Goal: Task Accomplishment & Management: Use online tool/utility

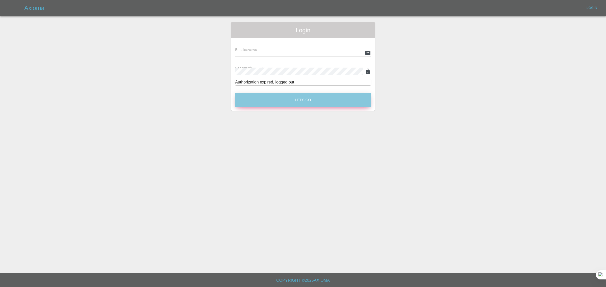
click at [304, 104] on button "Let's Go" at bounding box center [303, 100] width 136 height 14
type input "[EMAIL_ADDRESS][DOMAIN_NAME]"
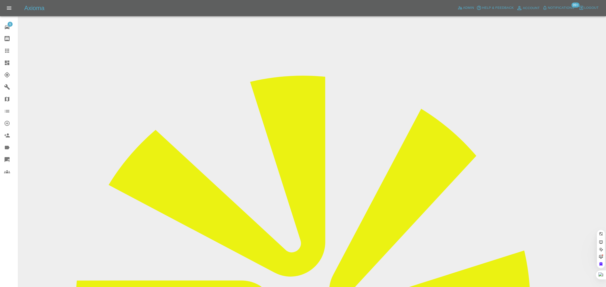
paste input "[EMAIL_ADDRESS][DOMAIN_NAME]"
type input "[EMAIL_ADDRESS][DOMAIN_NAME]"
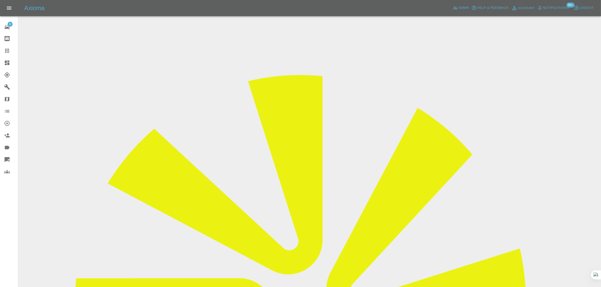
click at [7, 50] on icon at bounding box center [7, 51] width 6 height 6
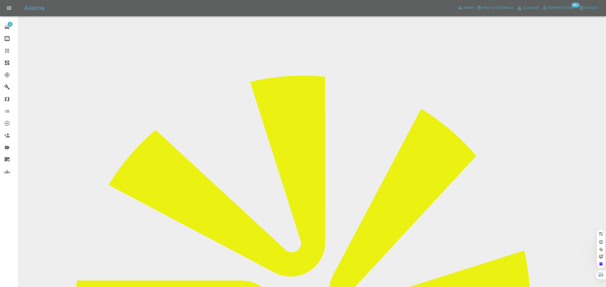
paste input "[EMAIL_ADDRESS][DOMAIN_NAME]"
type input "[EMAIL_ADDRESS][DOMAIN_NAME]"
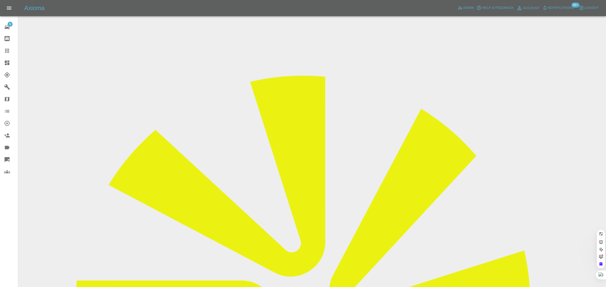
paste input "[PERSON_NAME][EMAIL_ADDRESS][DOMAIN_NAME]"
type input "[PERSON_NAME][EMAIL_ADDRESS][DOMAIN_NAME]"
paste input "[PERSON_NAME][EMAIL_ADDRESS][PERSON_NAME][DOMAIN_NAME]"
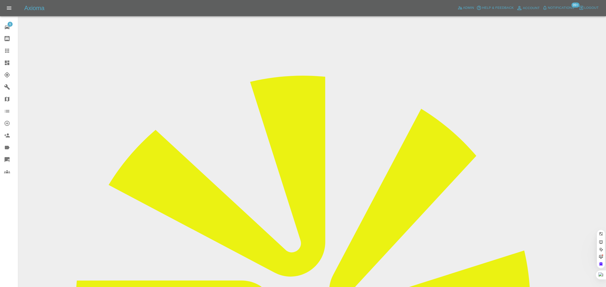
scroll to position [0, 9]
type input "[PERSON_NAME][EMAIL_ADDRESS][PERSON_NAME][DOMAIN_NAME]"
paste input "[EMAIL_ADDRESS][DOMAIN_NAME]"
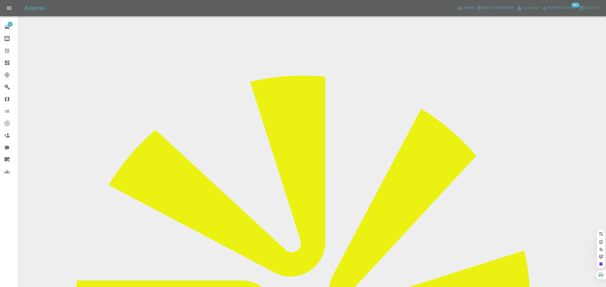
type input "[EMAIL_ADDRESS][DOMAIN_NAME]"
paste input "[EMAIL_ADDRESS][DOMAIN_NAME]"
type input "[EMAIL_ADDRESS][DOMAIN_NAME]"
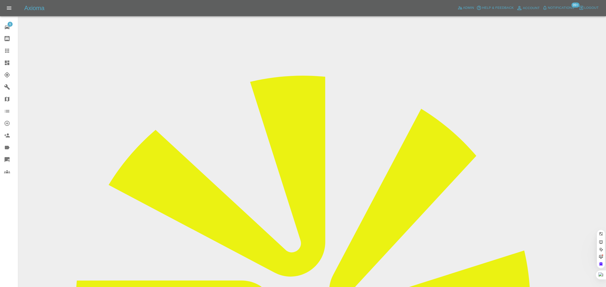
scroll to position [0, 0]
paste input "[PERSON_NAME].... 07740 964564"
type input "C"
paste input "[EMAIL_ADDRESS][DOMAIN_NAME]"
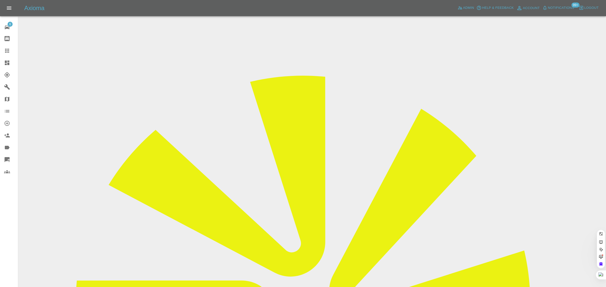
type input "[EMAIL_ADDRESS][DOMAIN_NAME]"
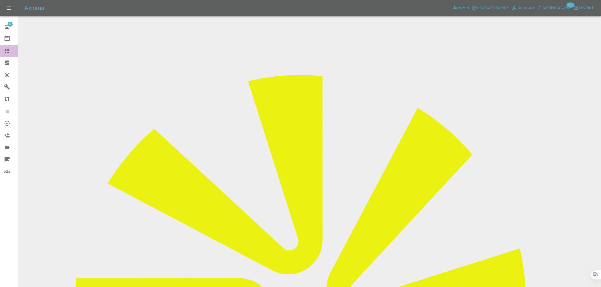
click at [7, 51] on icon at bounding box center [7, 51] width 4 height 4
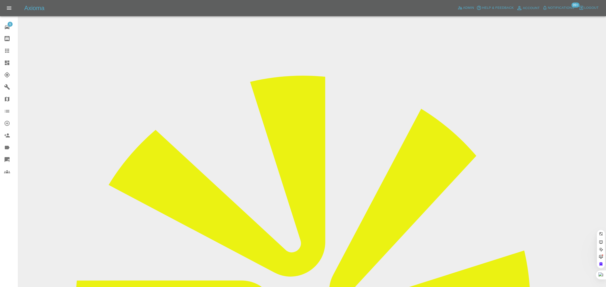
paste input "[PERSON_NAME][EMAIL_ADDRESS][PERSON_NAME][DOMAIN_NAME]"
type input "[PERSON_NAME][EMAIL_ADDRESS][PERSON_NAME][DOMAIN_NAME]"
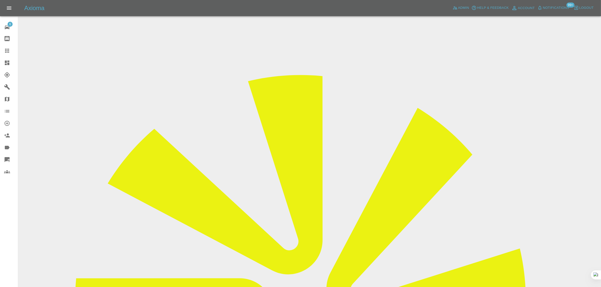
click at [9, 51] on icon at bounding box center [7, 51] width 6 height 6
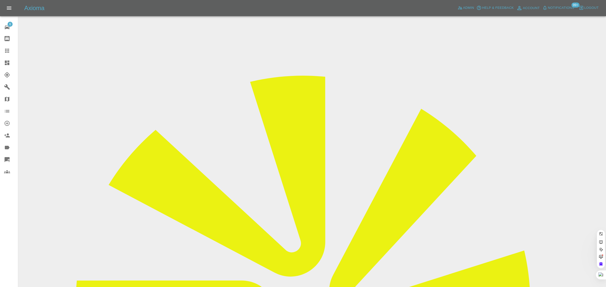
paste input "[PERSON_NAME][EMAIL_ADDRESS][PERSON_NAME][PERSON_NAME][DOMAIN_NAME]"
type input "[PERSON_NAME][EMAIL_ADDRESS][PERSON_NAME][PERSON_NAME][DOMAIN_NAME]"
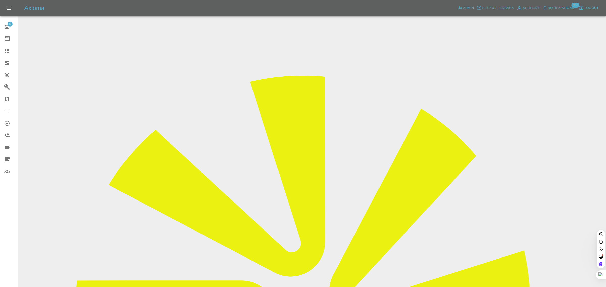
paste input "[EMAIL_ADDRESS][DOMAIN_NAME]"
type input "[EMAIL_ADDRESS][DOMAIN_NAME]"
paste input "[EMAIL_ADDRESS][DOMAIN_NAME]"
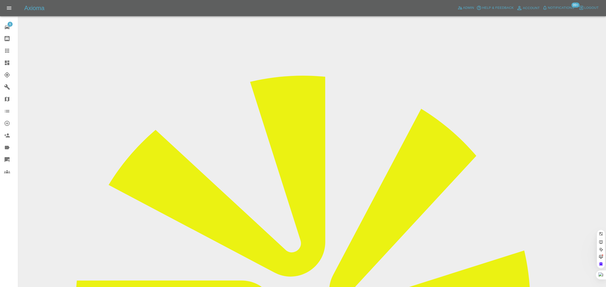
scroll to position [0, 3]
type input "[EMAIL_ADDRESS][DOMAIN_NAME]"
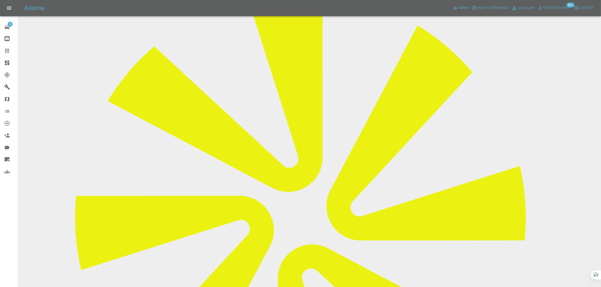
scroll to position [38, 0]
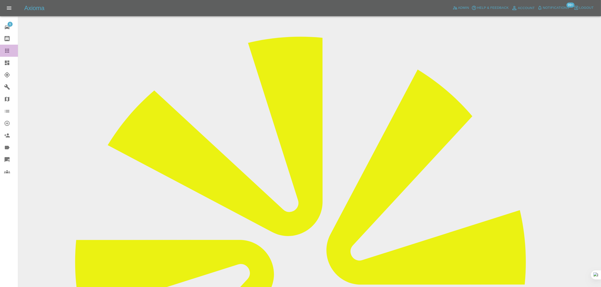
click at [7, 52] on icon at bounding box center [7, 51] width 4 height 4
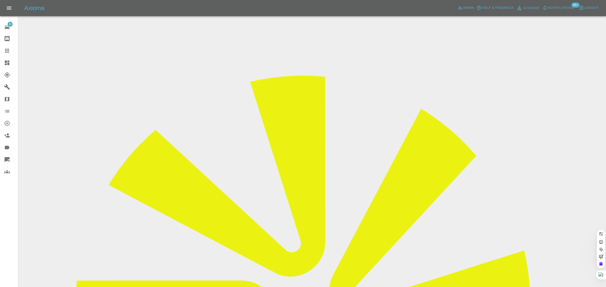
paste input "[EMAIL_ADDRESS][PERSON_NAME][DOMAIN_NAME]"
type input "[EMAIL_ADDRESS][PERSON_NAME][DOMAIN_NAME]"
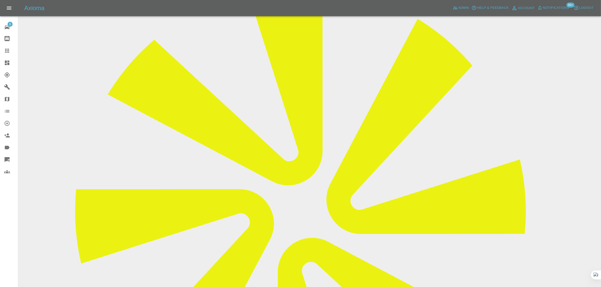
scroll to position [51, 0]
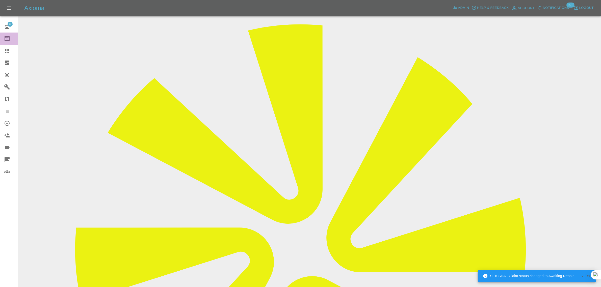
click at [7, 43] on link "Bodyshop home" at bounding box center [9, 39] width 18 height 12
click at [5, 51] on icon at bounding box center [7, 51] width 4 height 4
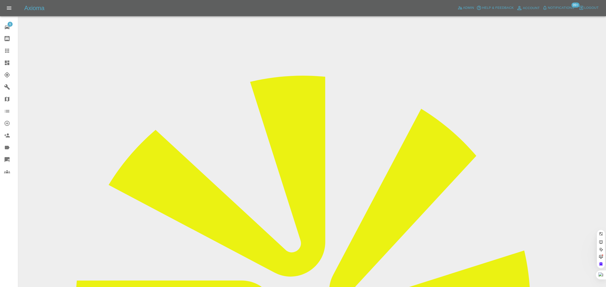
paste input "[EMAIL_ADDRESS][DOMAIN_NAME]"
type input "[EMAIL_ADDRESS][DOMAIN_NAME]"
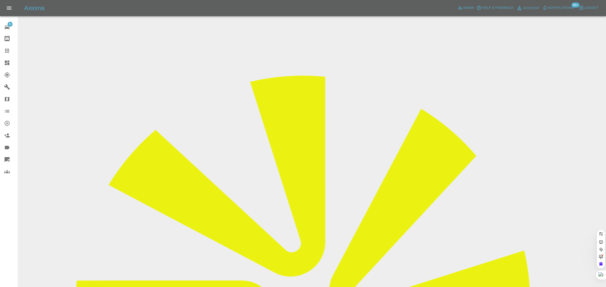
paste input "[EMAIL_ADDRESS][DOMAIN_NAME]"
type input "[EMAIL_ADDRESS][DOMAIN_NAME]"
paste input "[EMAIL_ADDRESS][DOMAIN_NAME]"
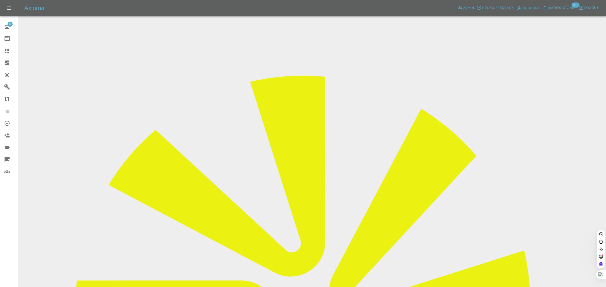
type input "[EMAIL_ADDRESS][DOMAIN_NAME]"
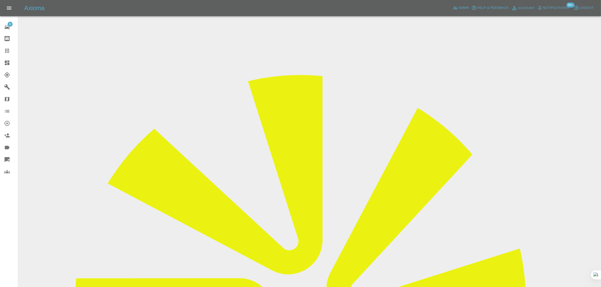
click at [7, 47] on link "Claims" at bounding box center [9, 51] width 18 height 12
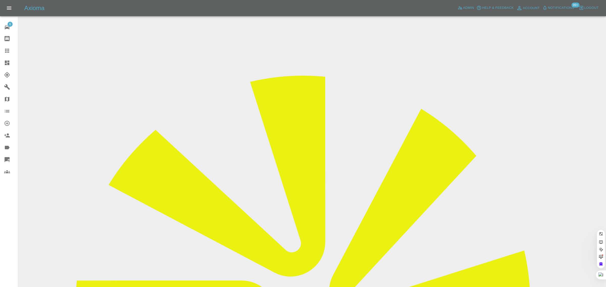
paste input "[EMAIL_ADDRESS][DOMAIN_NAME]"
type input "[EMAIL_ADDRESS][DOMAIN_NAME]"
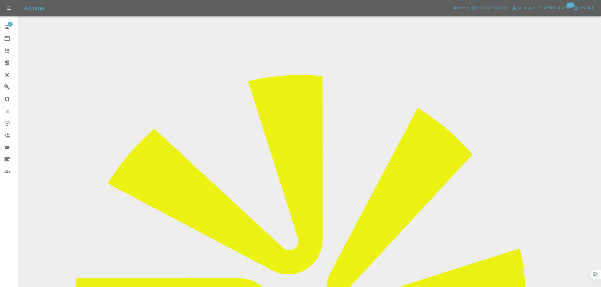
click at [7, 49] on icon at bounding box center [7, 51] width 4 height 4
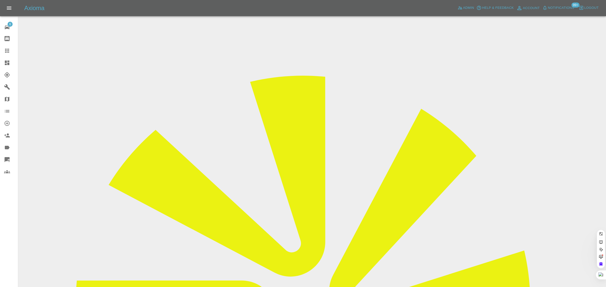
paste input "[EMAIL_ADDRESS][DOMAIN_NAME]"
type input "[EMAIL_ADDRESS][DOMAIN_NAME]"
paste input "[EMAIL_ADDRESS][DOMAIN_NAME]"
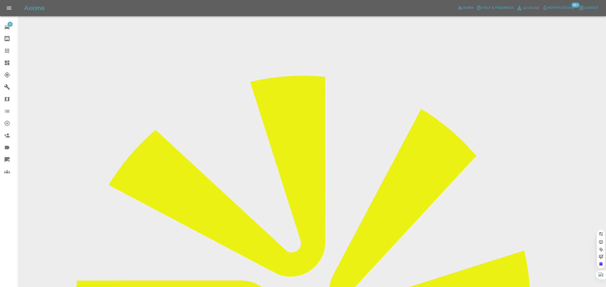
type input "[EMAIL_ADDRESS][DOMAIN_NAME]"
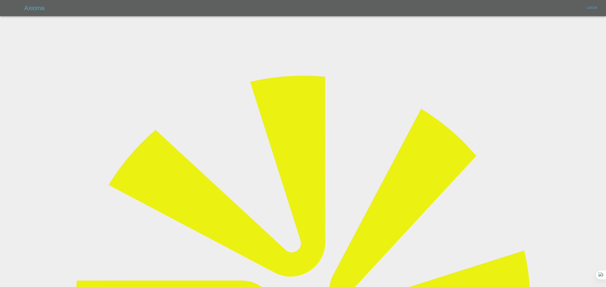
type input "[EMAIL_ADDRESS][DOMAIN_NAME]"
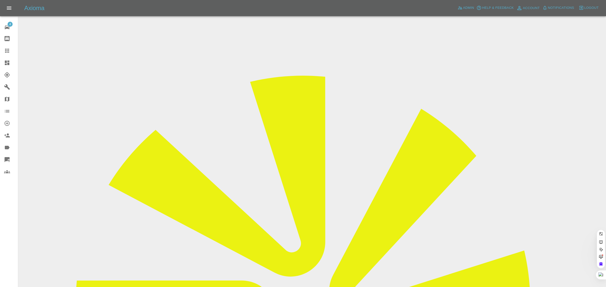
paste input "[EMAIL_ADDRESS][DOMAIN_NAME]"
type input "[EMAIL_ADDRESS][DOMAIN_NAME]"
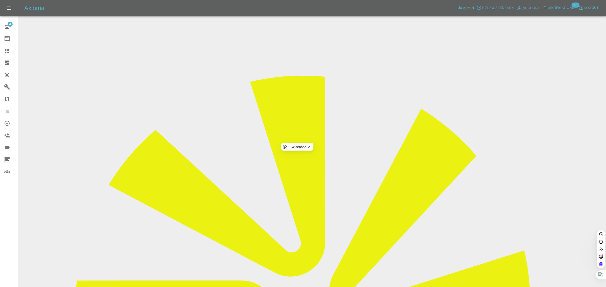
paste input "[EMAIL_ADDRESS][DOMAIN_NAME]"
type input "[EMAIL_ADDRESS][DOMAIN_NAME]"
paste input "[EMAIL_ADDRESS][DOMAIN_NAME]"
type input "[EMAIL_ADDRESS][DOMAIN_NAME]"
paste input "[EMAIL_ADDRESS][DOMAIN_NAME]"
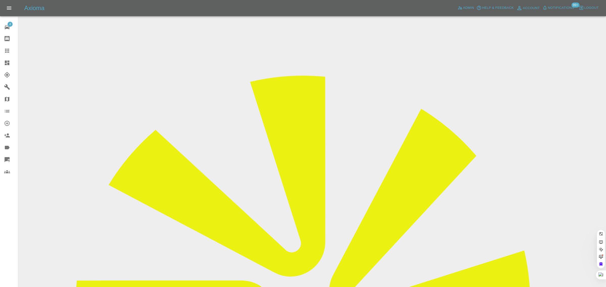
scroll to position [0, 4]
type input "[EMAIL_ADDRESS][DOMAIN_NAME]"
paste input "[EMAIL_ADDRESS][DOMAIN_NAME]"
type input "[EMAIL_ADDRESS][DOMAIN_NAME]"
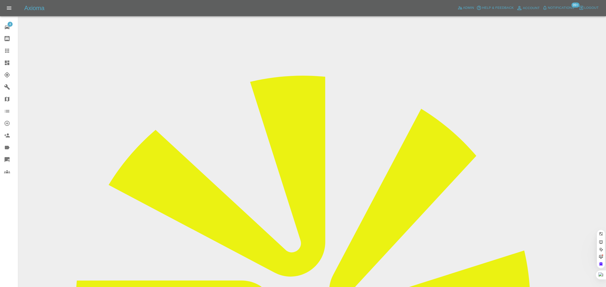
scroll to position [0, 3]
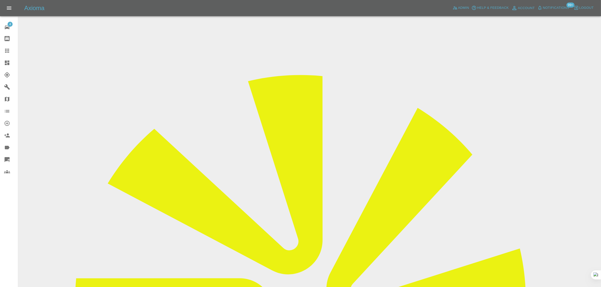
click at [8, 53] on icon at bounding box center [7, 51] width 6 height 6
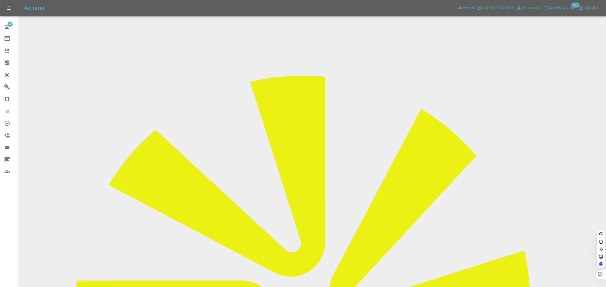
paste input "[EMAIL_ADDRESS][DOMAIN_NAME]"
type input "[EMAIL_ADDRESS][DOMAIN_NAME]"
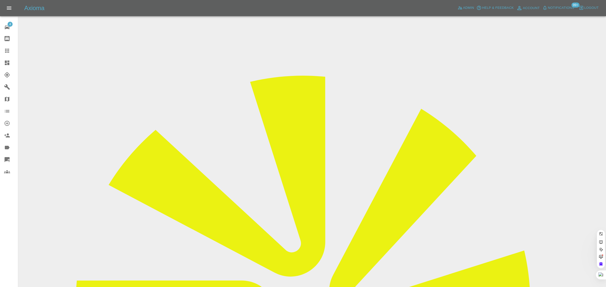
paste input "[EMAIL_ADDRESS][DOMAIN_NAME]"
type input "[EMAIL_ADDRESS][DOMAIN_NAME]"
paste input "[EMAIL_ADDRESS][DOMAIN_NAME]"
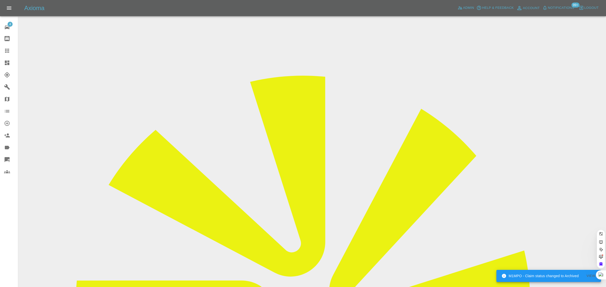
scroll to position [0, 4]
type input "[EMAIL_ADDRESS][DOMAIN_NAME]"
paste input "[EMAIL_ADDRESS][DOMAIN_NAME]"
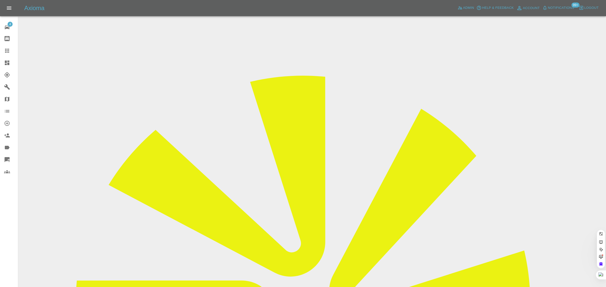
type input "[EMAIL_ADDRESS][DOMAIN_NAME]"
paste input "[EMAIL_ADDRESS][DOMAIN_NAME]"
type input "[EMAIL_ADDRESS][DOMAIN_NAME]"
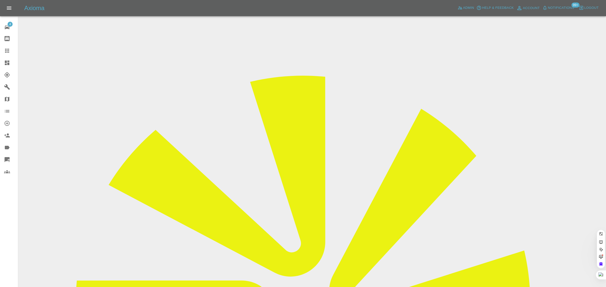
scroll to position [0, 0]
